Goal: Task Accomplishment & Management: Use online tool/utility

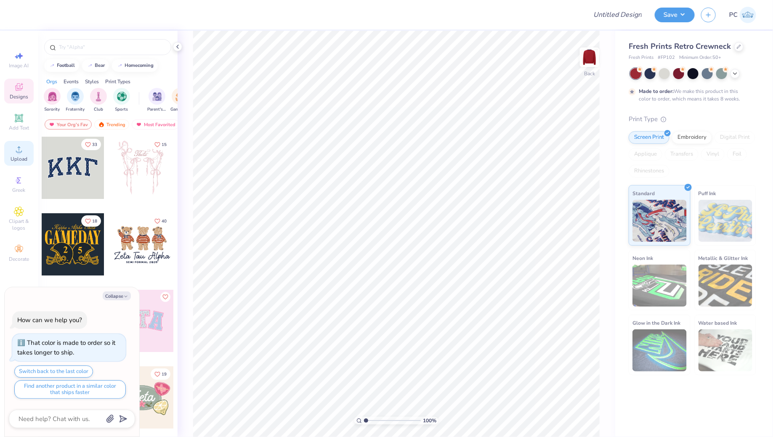
click at [21, 151] on icon at bounding box center [19, 149] width 10 height 10
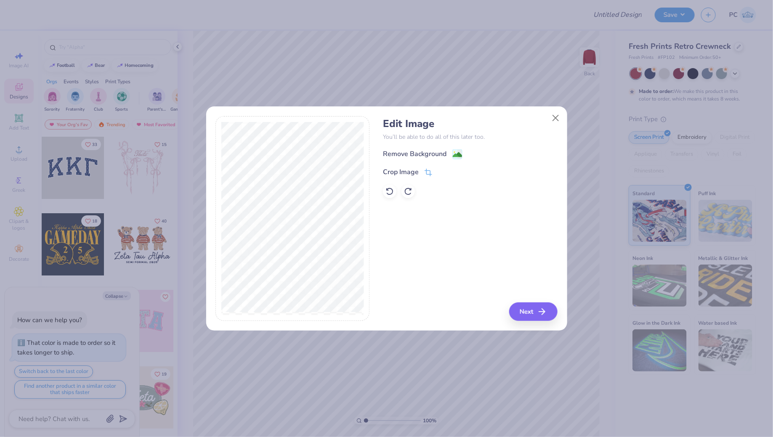
click at [458, 153] on image at bounding box center [457, 154] width 9 height 9
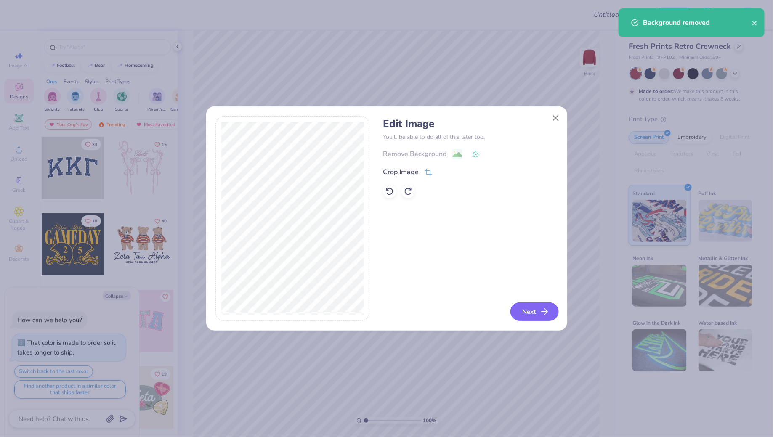
click at [543, 317] on icon "button" at bounding box center [544, 312] width 10 height 10
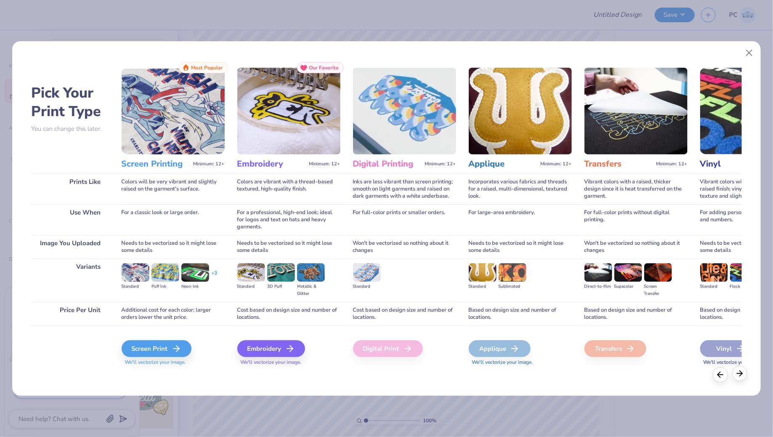
click at [741, 371] on icon at bounding box center [739, 373] width 9 height 9
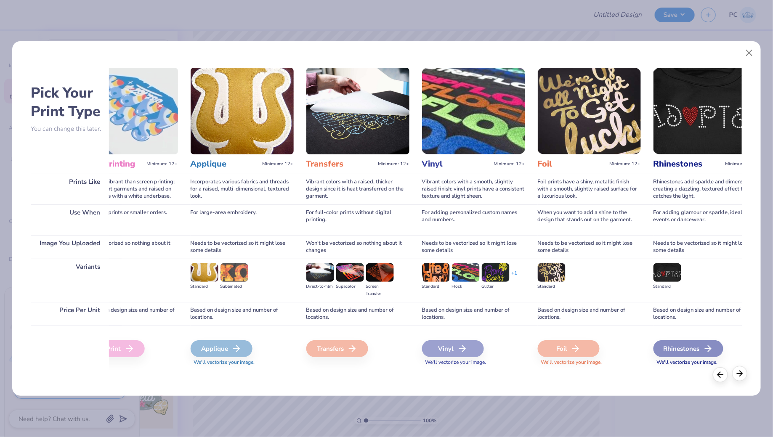
scroll to position [0, 304]
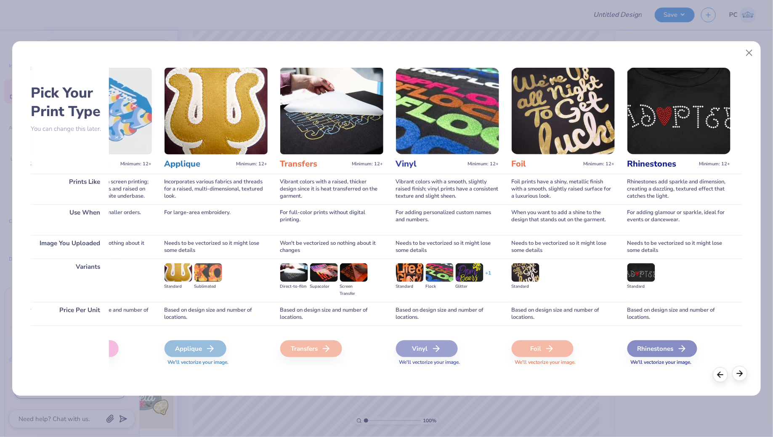
click at [741, 371] on polyline at bounding box center [740, 373] width 3 height 5
click at [681, 349] on icon at bounding box center [682, 349] width 10 height 10
click at [718, 377] on icon at bounding box center [719, 373] width 9 height 9
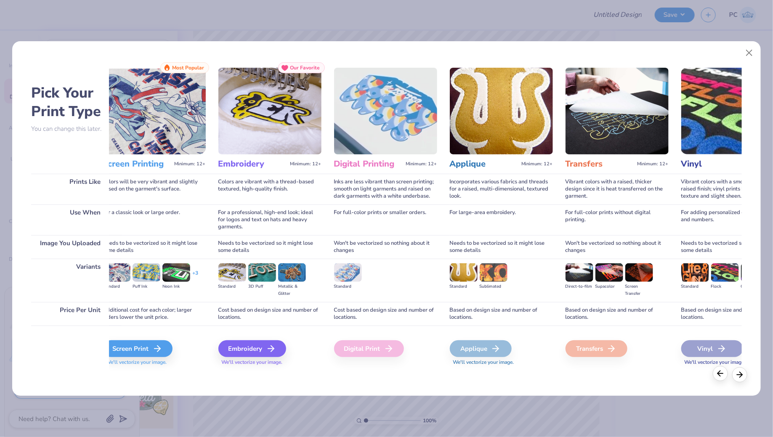
scroll to position [0, 0]
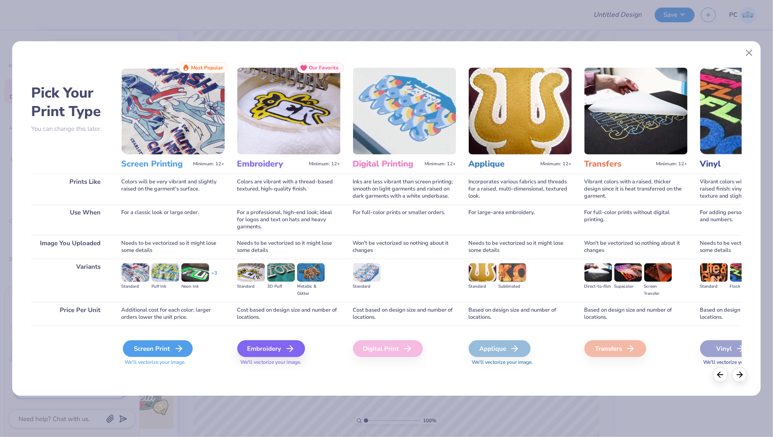
click at [169, 349] on div "Screen Print" at bounding box center [158, 348] width 70 height 17
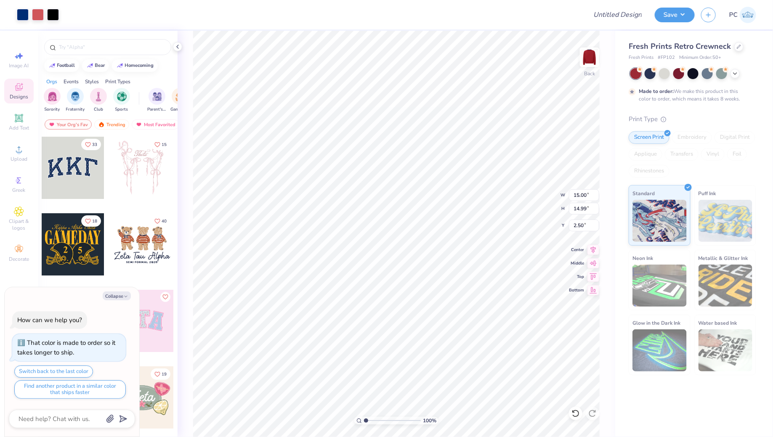
type textarea "x"
type input "5.18"
type input "5.17"
type input "12.32"
click at [653, 74] on div at bounding box center [649, 72] width 11 height 11
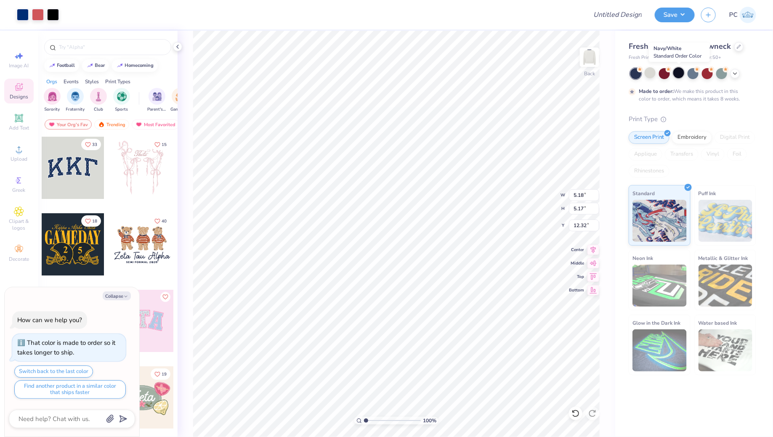
click at [681, 73] on div at bounding box center [678, 72] width 11 height 11
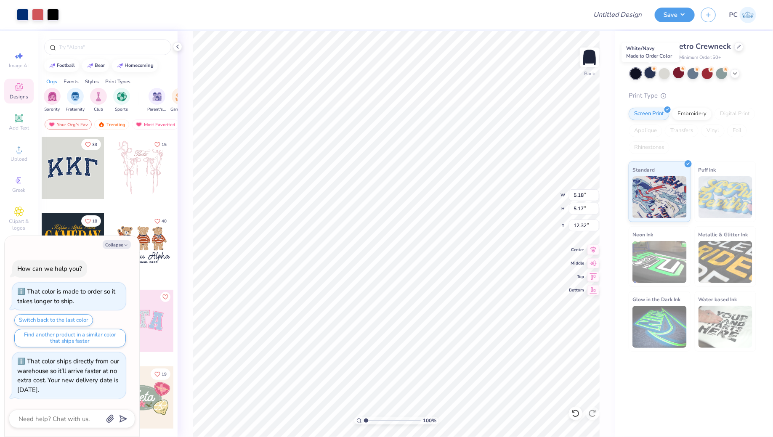
click at [651, 71] on div at bounding box center [649, 72] width 11 height 11
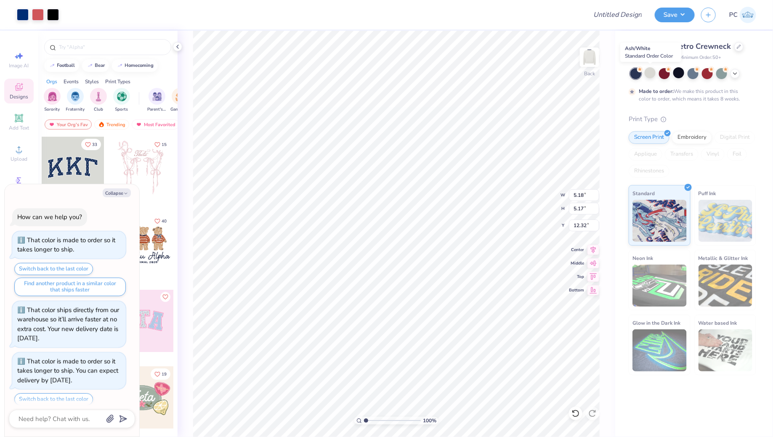
scroll to position [26, 0]
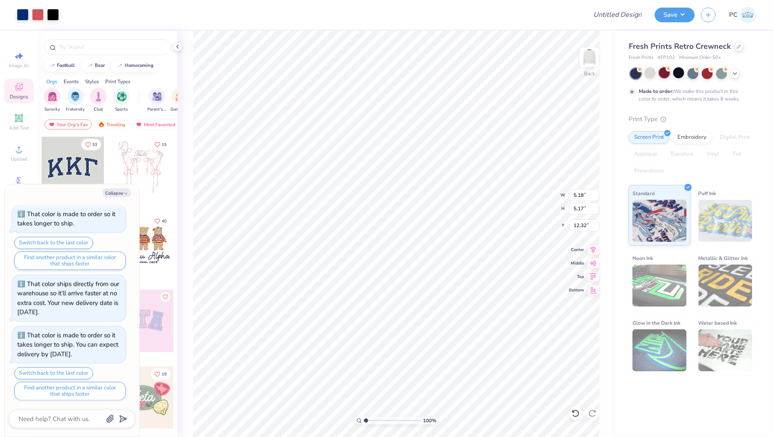
click at [666, 71] on div at bounding box center [664, 72] width 11 height 11
click at [704, 74] on div at bounding box center [706, 72] width 11 height 11
click at [28, 11] on div at bounding box center [23, 14] width 12 height 12
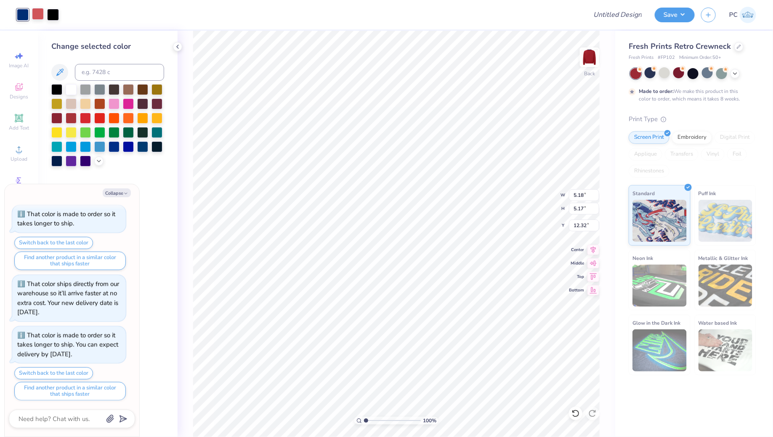
click at [38, 13] on div at bounding box center [38, 14] width 12 height 12
click at [69, 86] on div at bounding box center [71, 88] width 11 height 11
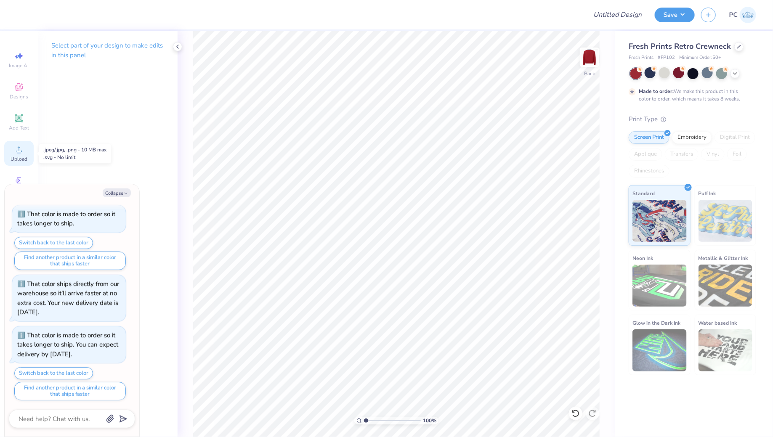
click at [22, 154] on icon at bounding box center [19, 149] width 10 height 10
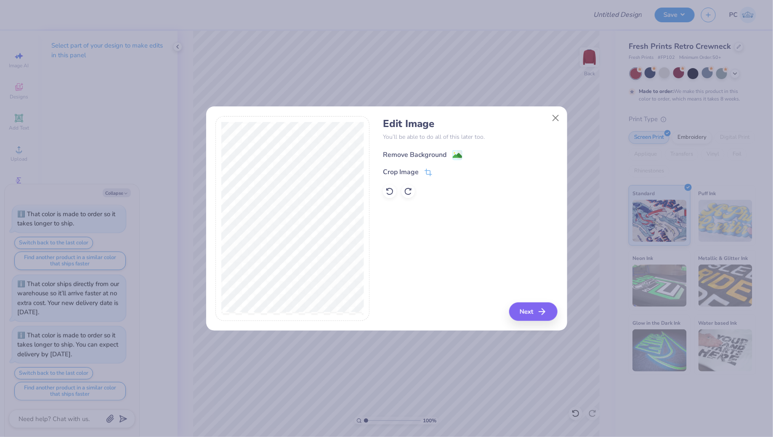
click at [453, 154] on image at bounding box center [457, 155] width 9 height 9
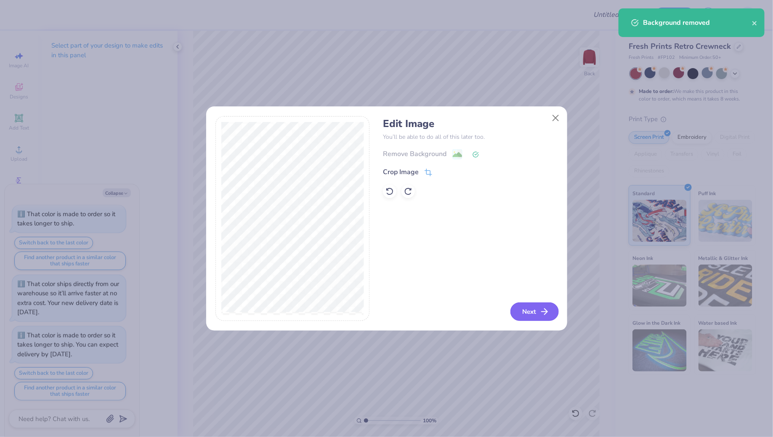
click at [535, 320] on button "Next" at bounding box center [534, 311] width 48 height 19
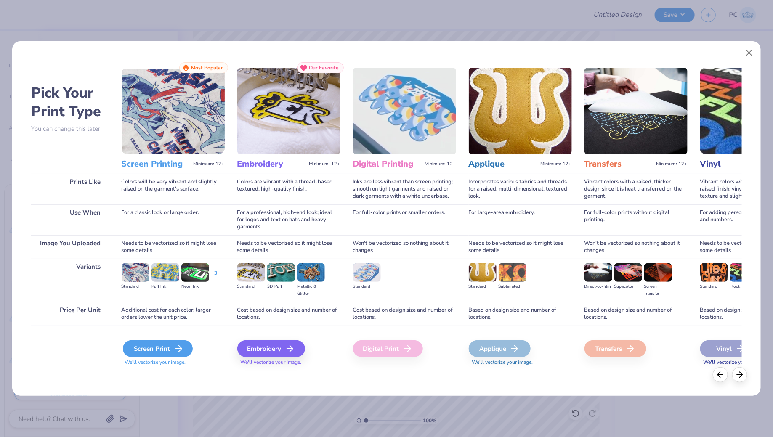
click at [160, 354] on div "Screen Print" at bounding box center [158, 348] width 70 height 17
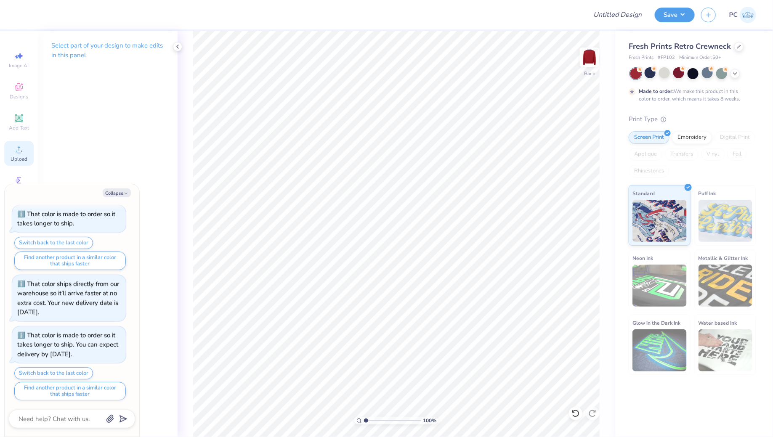
click at [24, 147] on icon at bounding box center [19, 149] width 10 height 10
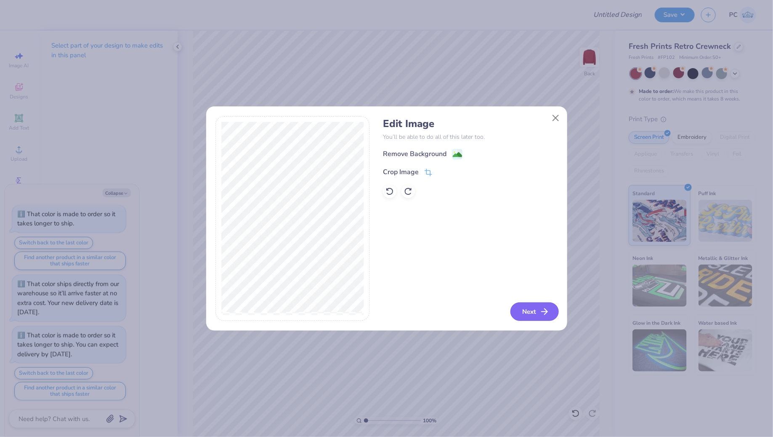
click at [535, 314] on button "Next" at bounding box center [534, 311] width 48 height 19
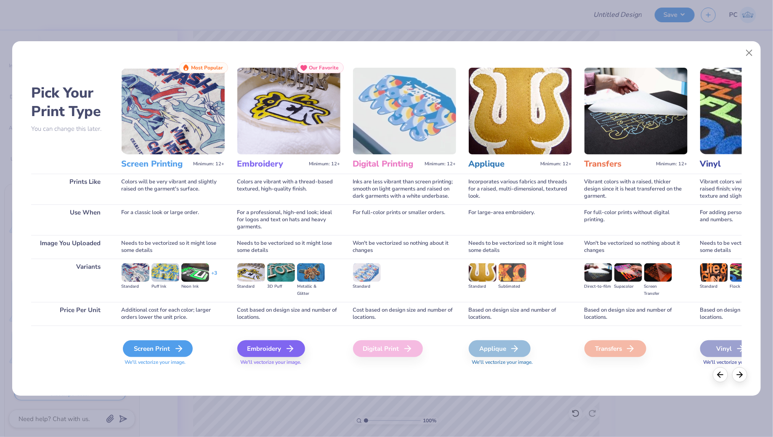
click at [140, 350] on div "Screen Print" at bounding box center [158, 348] width 70 height 17
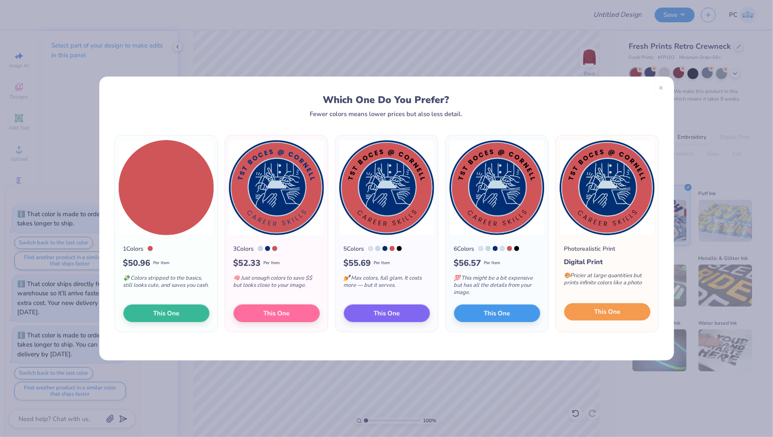
click at [595, 315] on span "This One" at bounding box center [607, 312] width 26 height 10
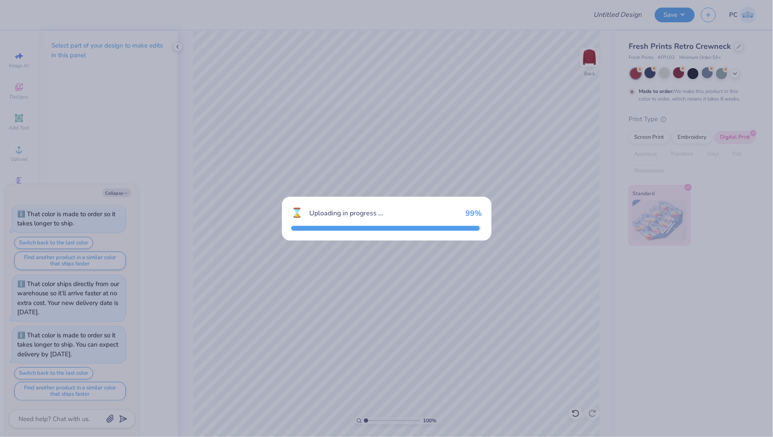
scroll to position [200, 0]
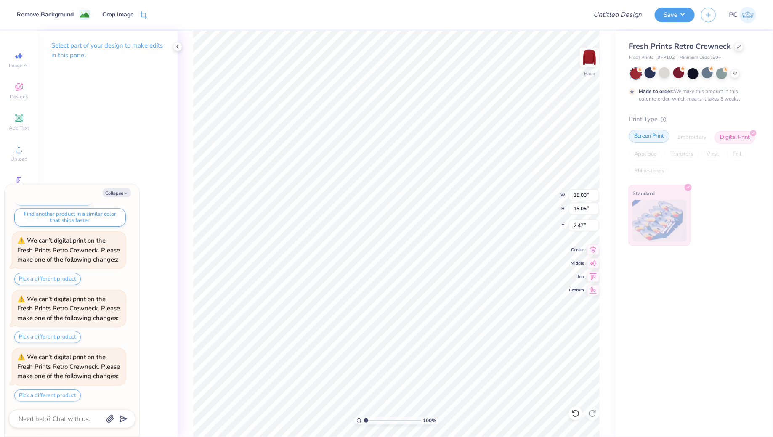
click at [647, 139] on div "Screen Print" at bounding box center [648, 136] width 41 height 13
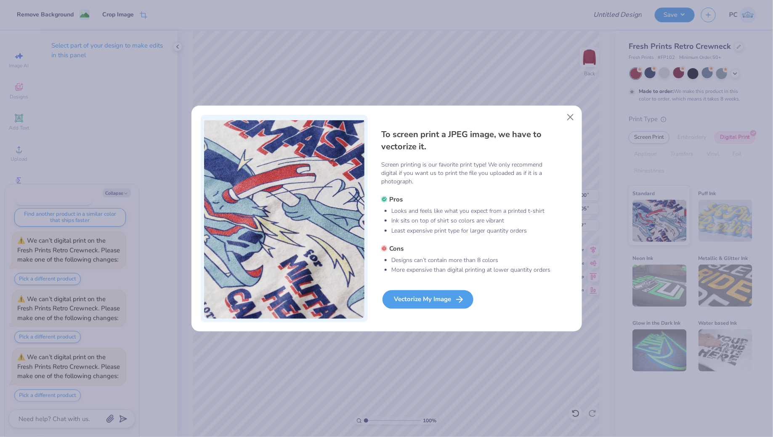
click at [430, 304] on div "Vectorize My Image" at bounding box center [427, 299] width 91 height 19
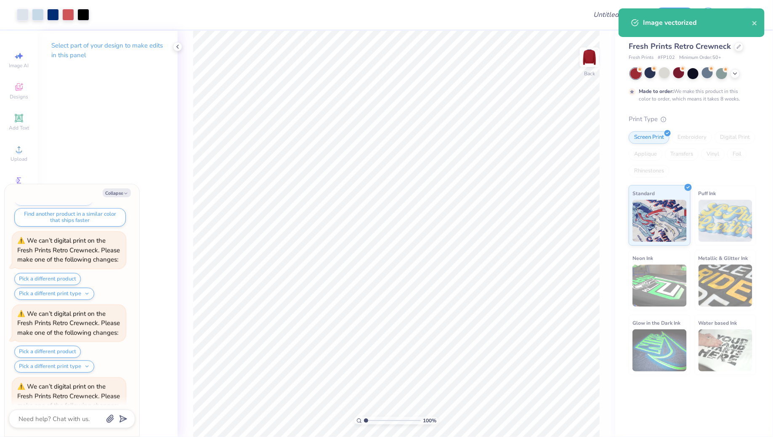
scroll to position [291, 0]
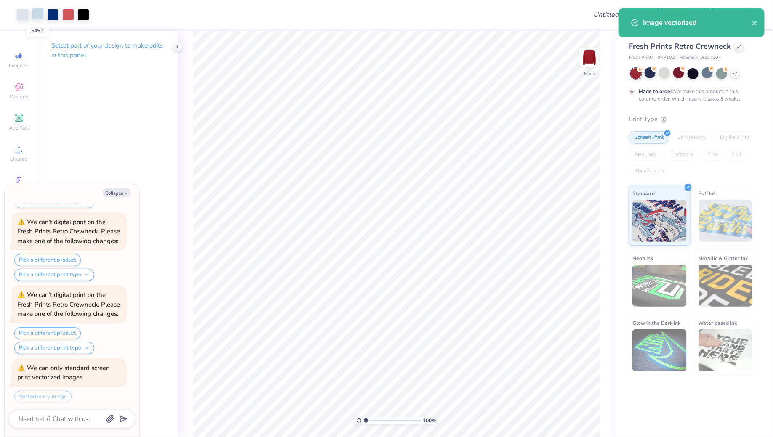
click at [40, 18] on div at bounding box center [38, 14] width 12 height 12
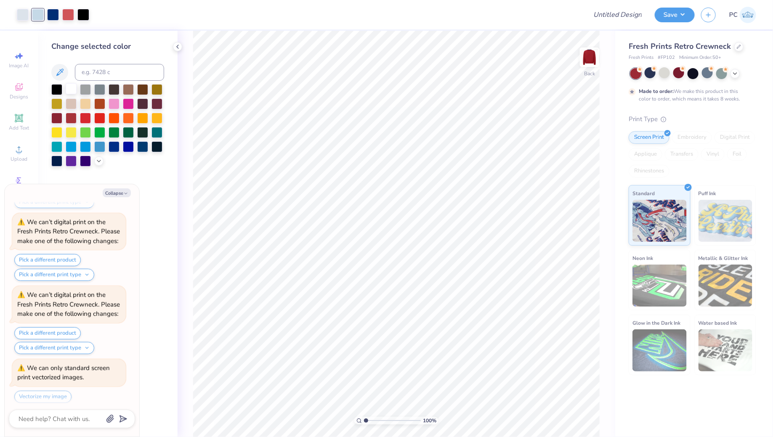
click at [72, 87] on div at bounding box center [71, 88] width 11 height 11
click at [25, 13] on div at bounding box center [23, 14] width 12 height 12
click at [69, 91] on div at bounding box center [71, 88] width 11 height 11
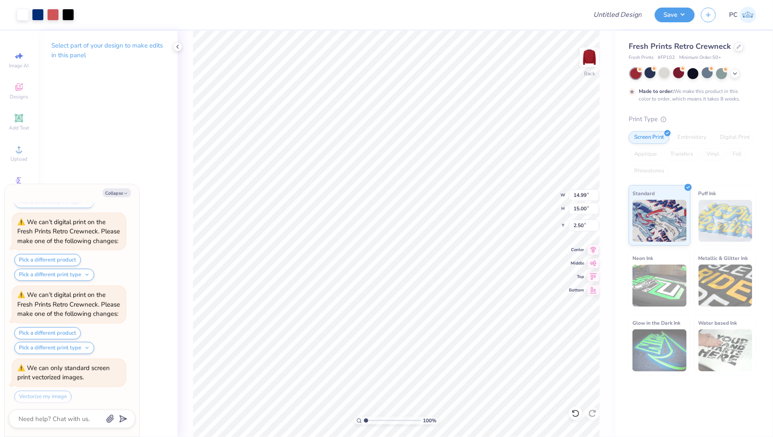
type textarea "x"
type input "6.85"
type input "10.65"
type textarea "x"
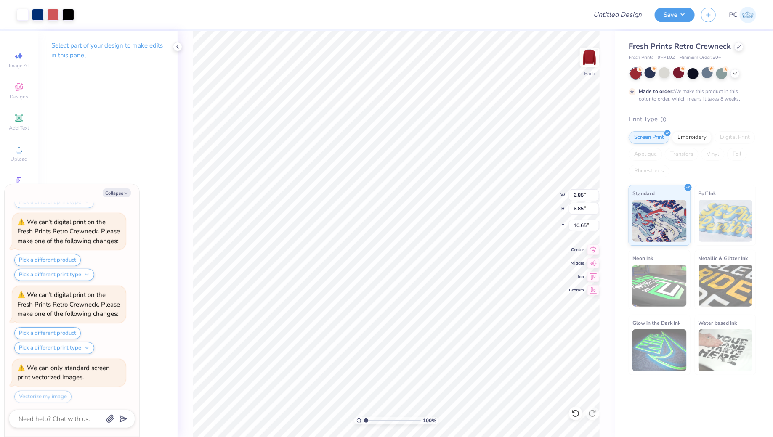
type input "4.32"
type input "13.18"
type textarea "x"
type input "0.50"
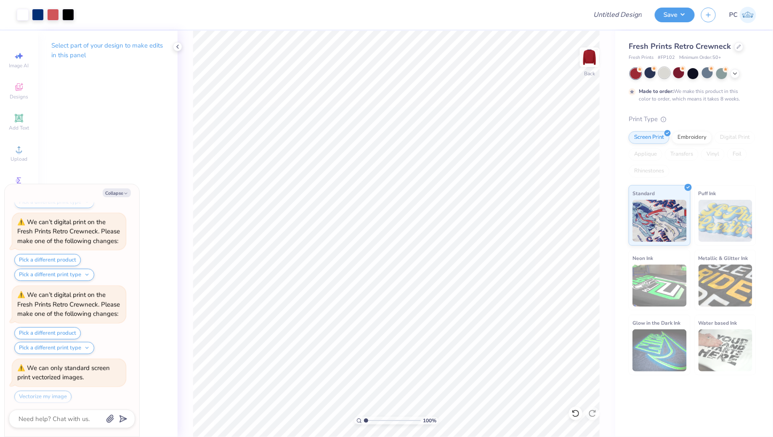
click at [662, 74] on div at bounding box center [664, 72] width 11 height 11
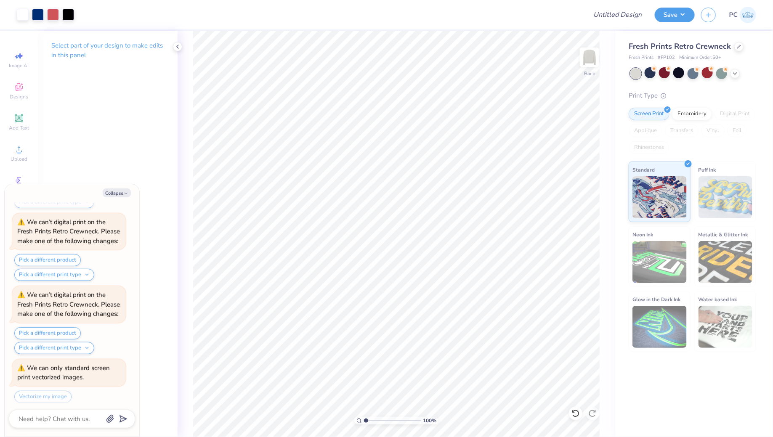
scroll to position [343, 0]
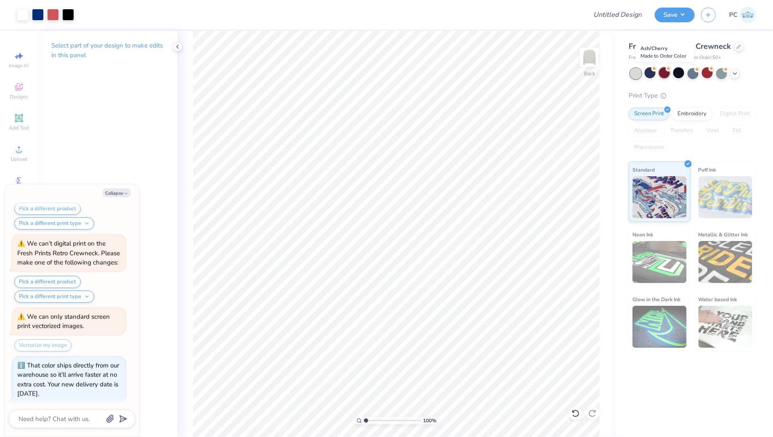
click at [664, 75] on div at bounding box center [664, 72] width 11 height 11
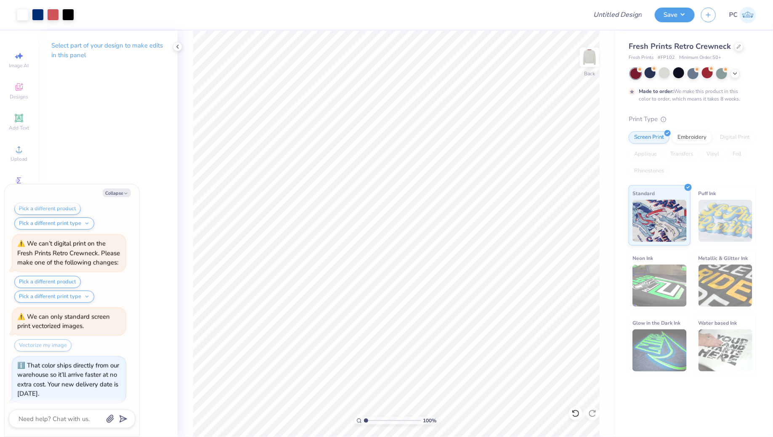
scroll to position [421, 0]
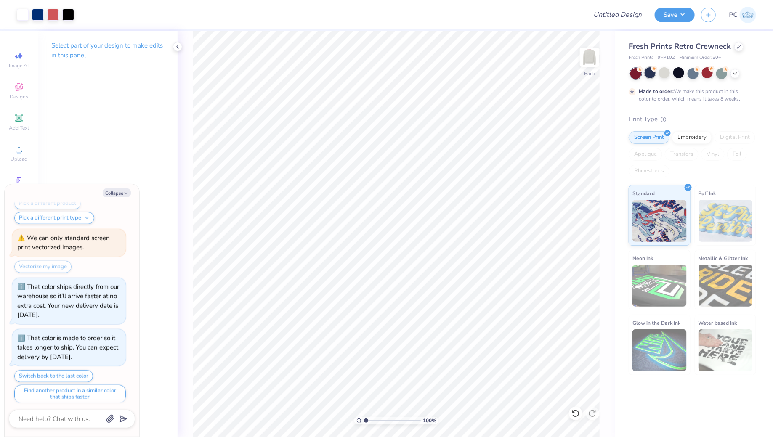
click at [651, 73] on div at bounding box center [649, 72] width 11 height 11
click at [731, 75] on icon at bounding box center [734, 72] width 7 height 7
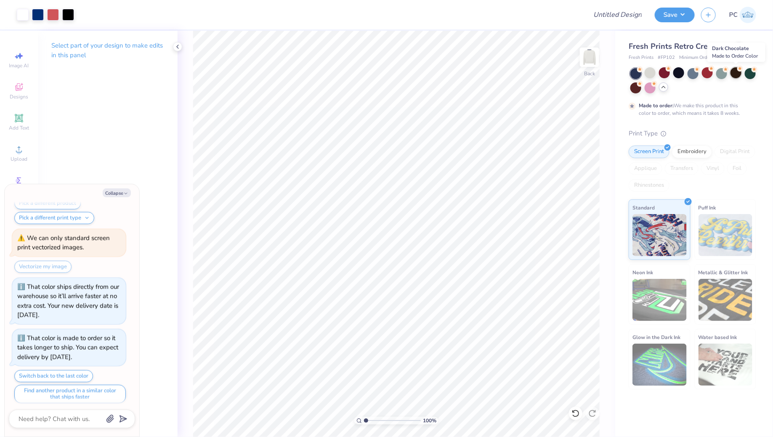
click at [735, 74] on div at bounding box center [735, 72] width 11 height 11
click at [649, 74] on div at bounding box center [649, 72] width 11 height 11
click at [677, 72] on div at bounding box center [678, 72] width 11 height 11
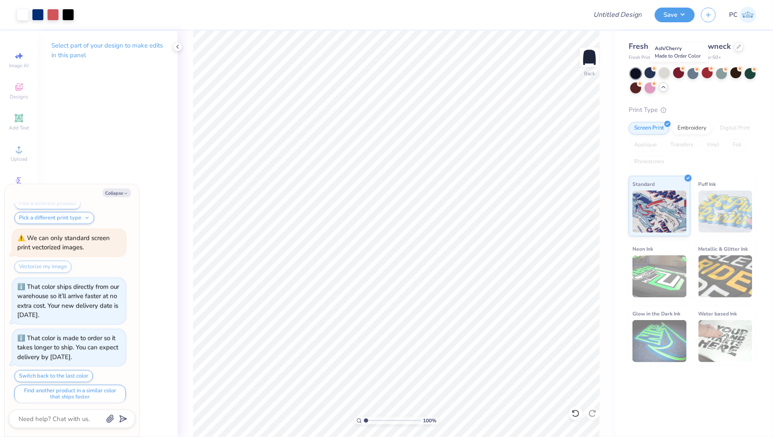
scroll to position [473, 0]
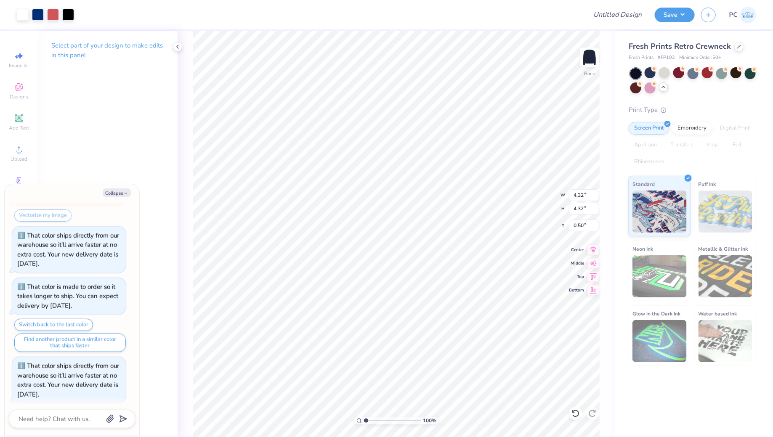
type textarea "x"
type input "3.86"
type input "3.87"
type textarea "x"
click at [617, 8] on input "Design Title" at bounding box center [607, 14] width 82 height 17
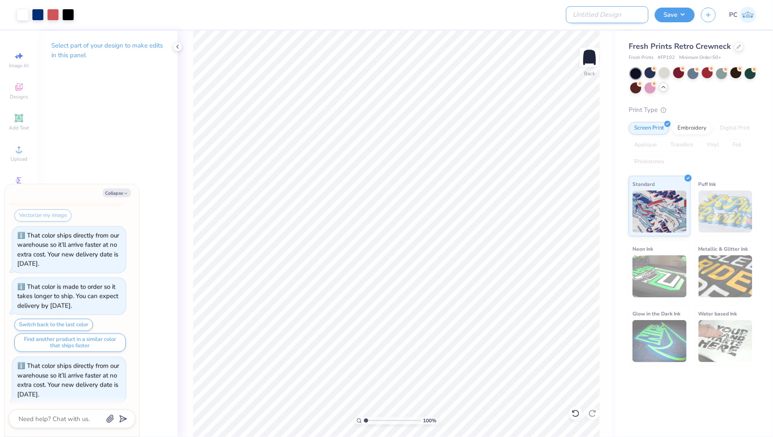
type input "Merch"
click at [668, 12] on button "Save" at bounding box center [674, 13] width 40 height 15
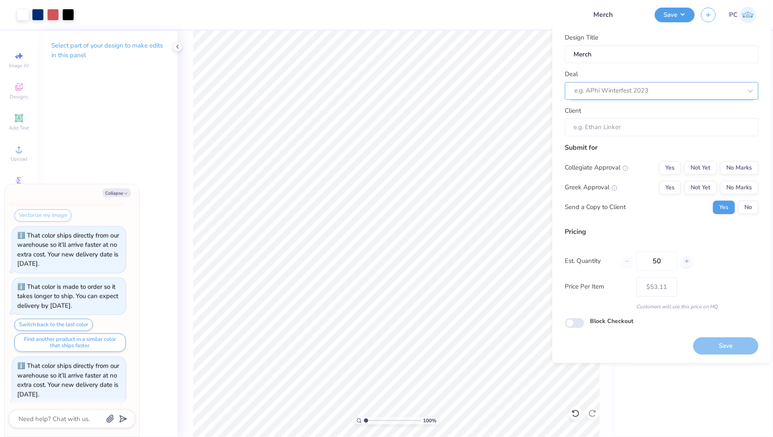
click at [624, 94] on div at bounding box center [657, 90] width 167 height 11
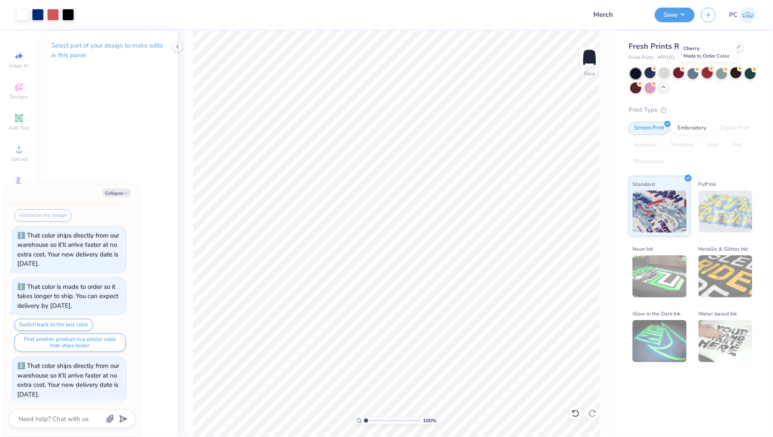
click at [706, 75] on div at bounding box center [706, 72] width 11 height 11
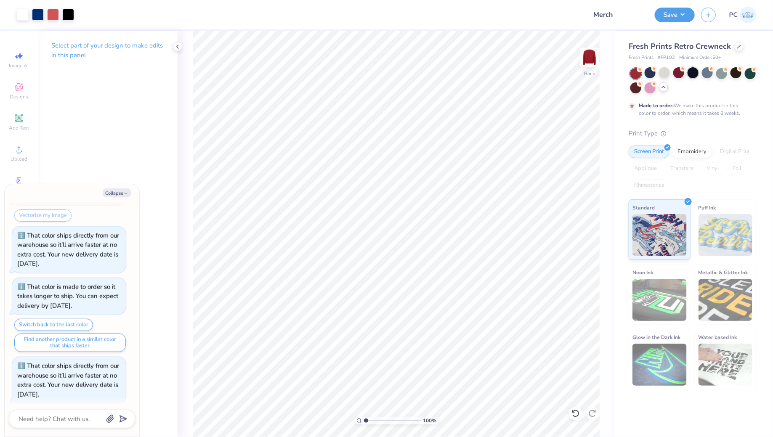
scroll to position [551, 0]
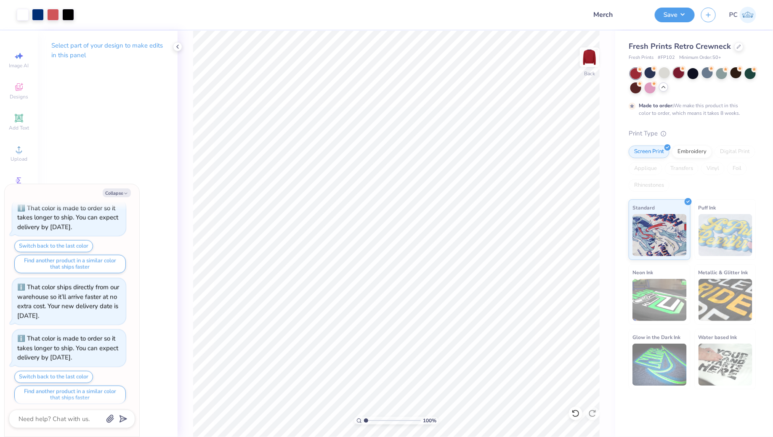
click at [680, 74] on div at bounding box center [678, 72] width 11 height 11
click at [737, 48] on icon at bounding box center [738, 46] width 4 height 4
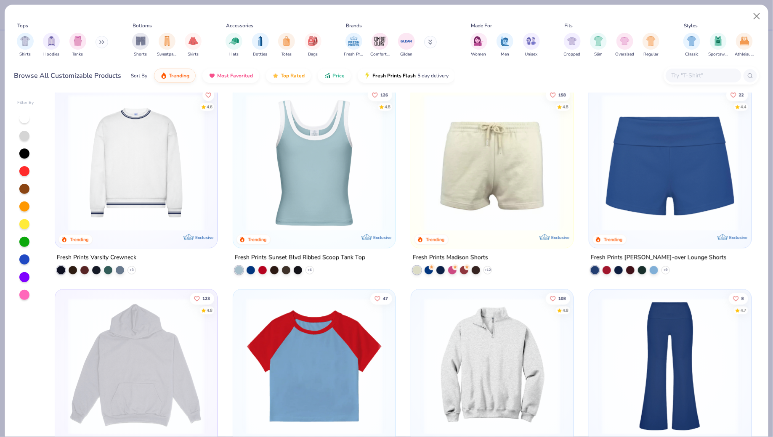
scroll to position [1030, 0]
click at [173, 146] on img at bounding box center [136, 162] width 145 height 137
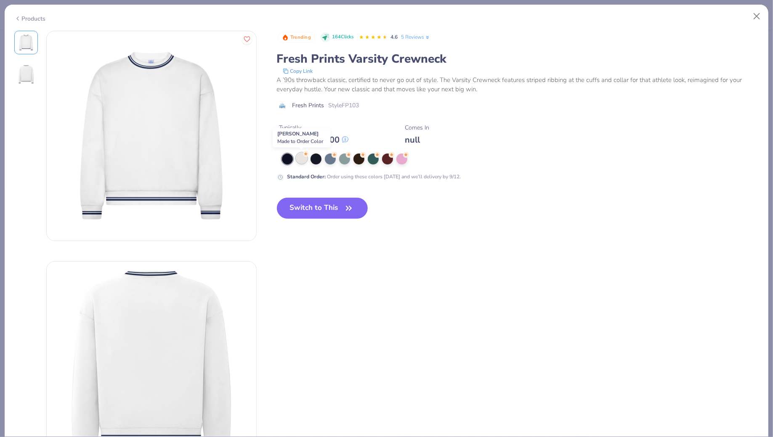
click at [303, 159] on div at bounding box center [301, 158] width 11 height 11
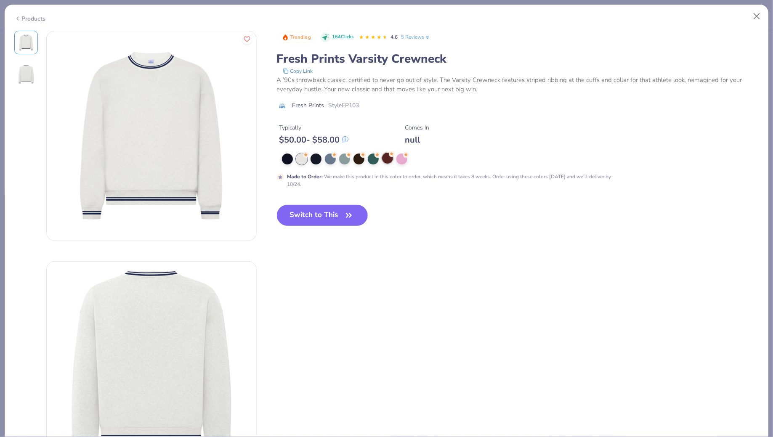
click at [387, 157] on div at bounding box center [387, 158] width 11 height 11
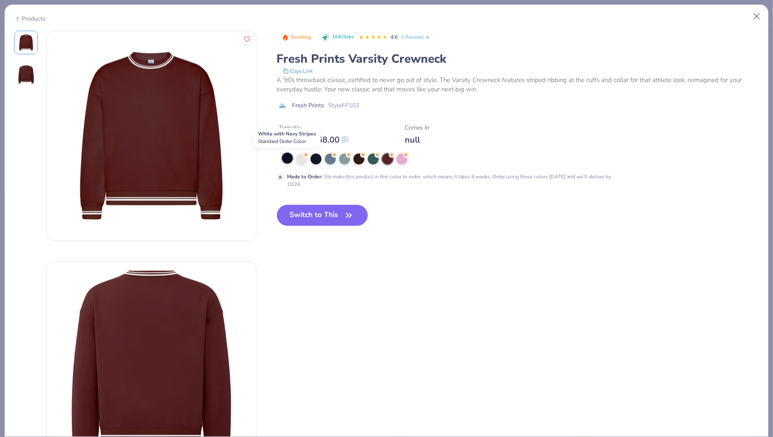
click at [286, 159] on div at bounding box center [287, 158] width 11 height 11
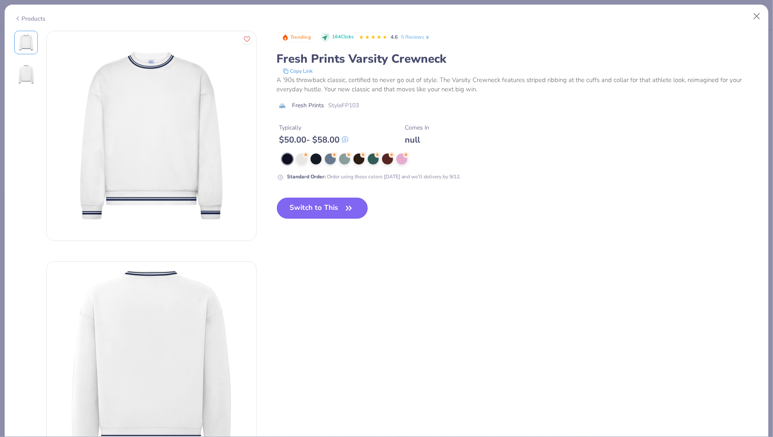
click at [326, 201] on button "Switch to This" at bounding box center [322, 208] width 91 height 21
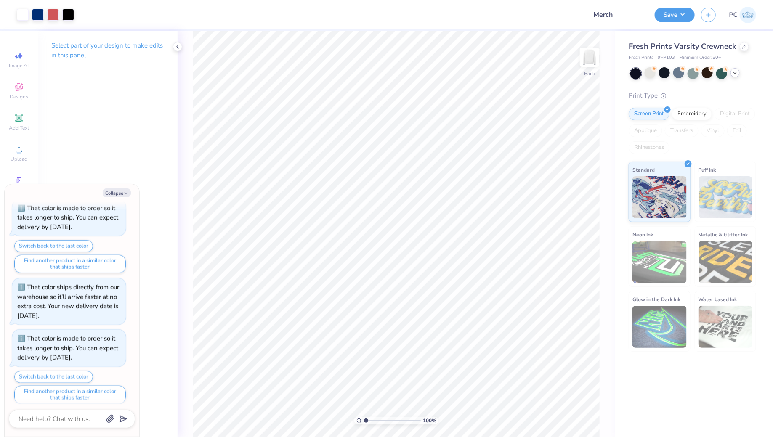
scroll to position [603, 0]
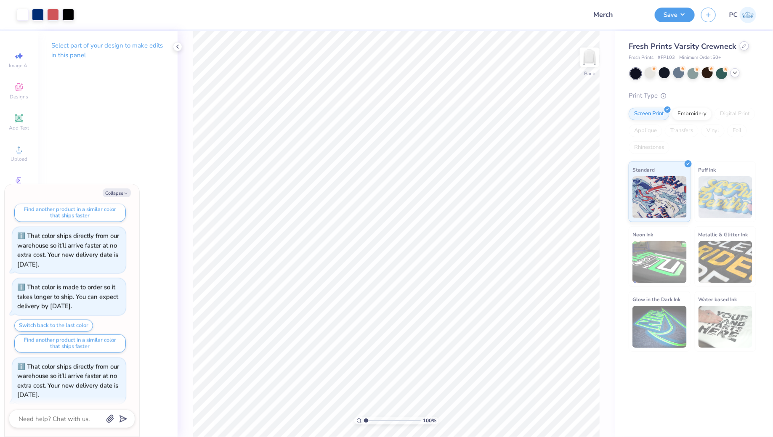
click at [740, 42] on div at bounding box center [743, 45] width 9 height 9
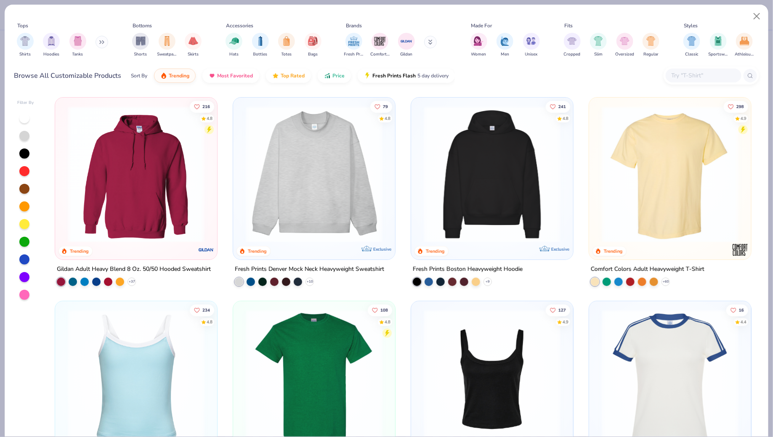
click at [519, 171] on img at bounding box center [491, 174] width 145 height 137
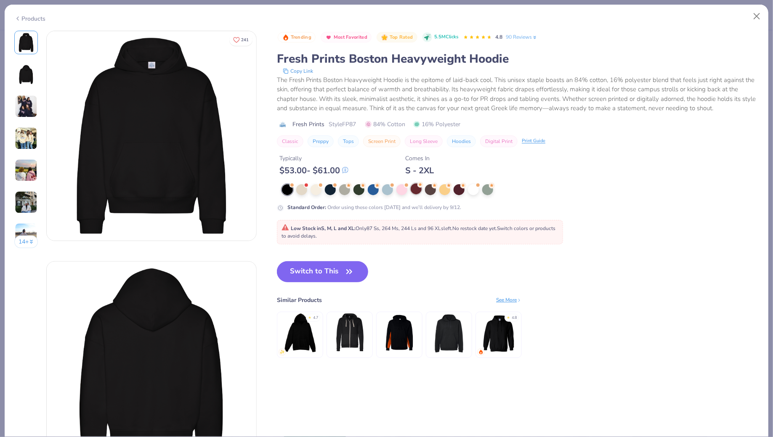
click at [419, 191] on div at bounding box center [415, 188] width 11 height 11
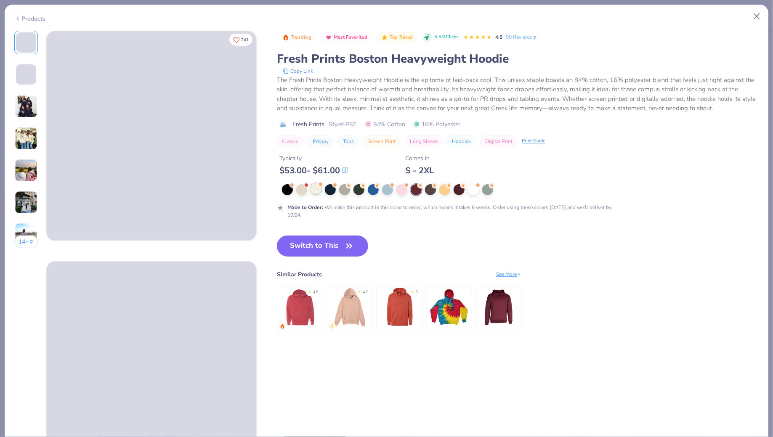
click at [318, 186] on div at bounding box center [315, 188] width 11 height 11
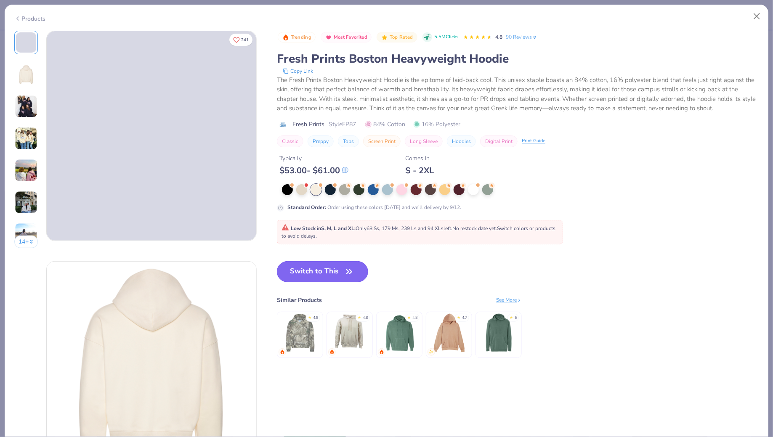
click at [313, 265] on button "Switch to This" at bounding box center [322, 271] width 91 height 21
click at [318, 270] on button "Switch to This" at bounding box center [322, 271] width 91 height 21
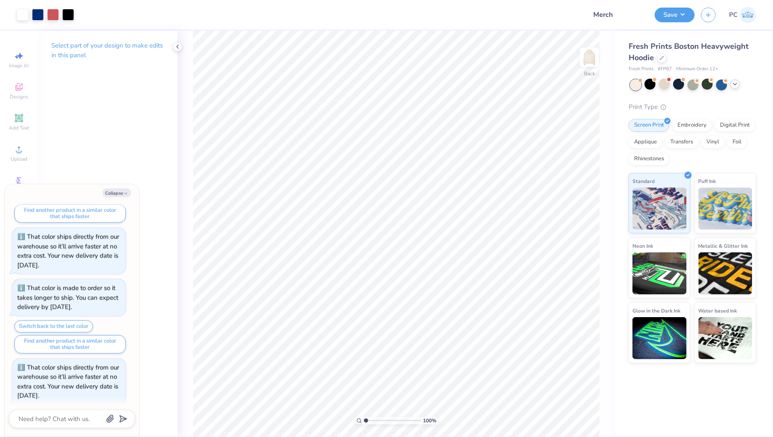
scroll to position [752, 0]
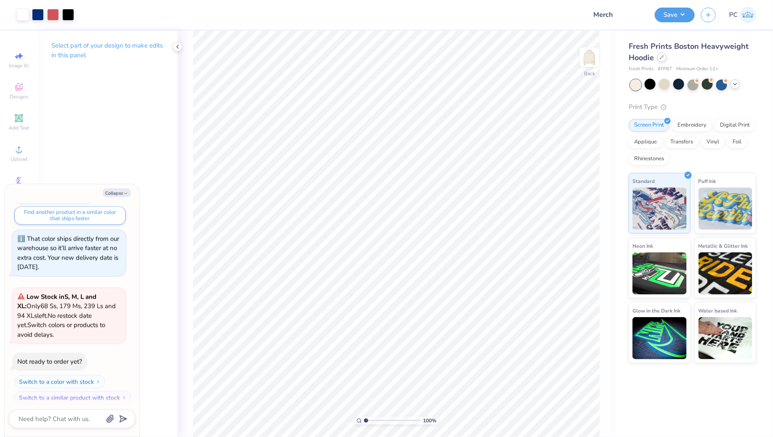
click at [662, 61] on div at bounding box center [661, 57] width 9 height 9
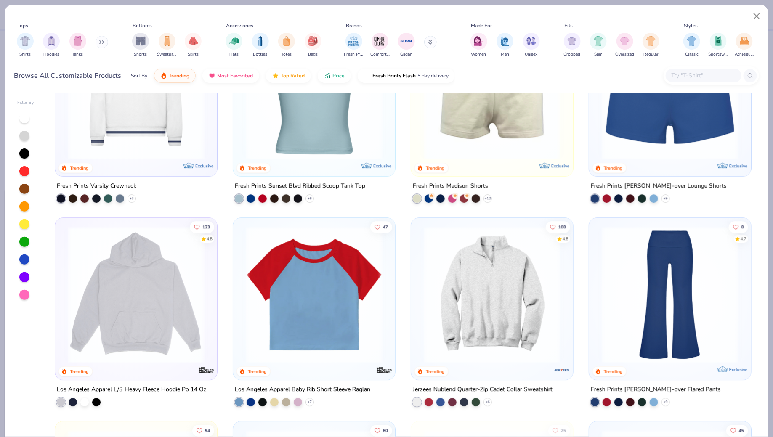
scroll to position [1101, 0]
click at [179, 140] on img at bounding box center [136, 91] width 145 height 137
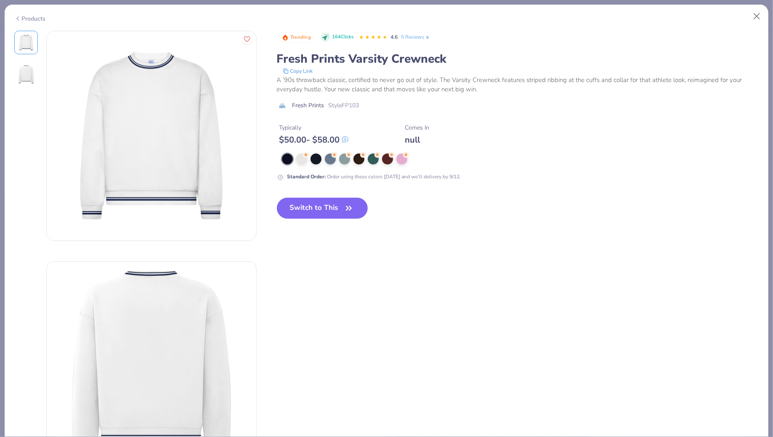
type textarea "x"
